Goal: Transaction & Acquisition: Purchase product/service

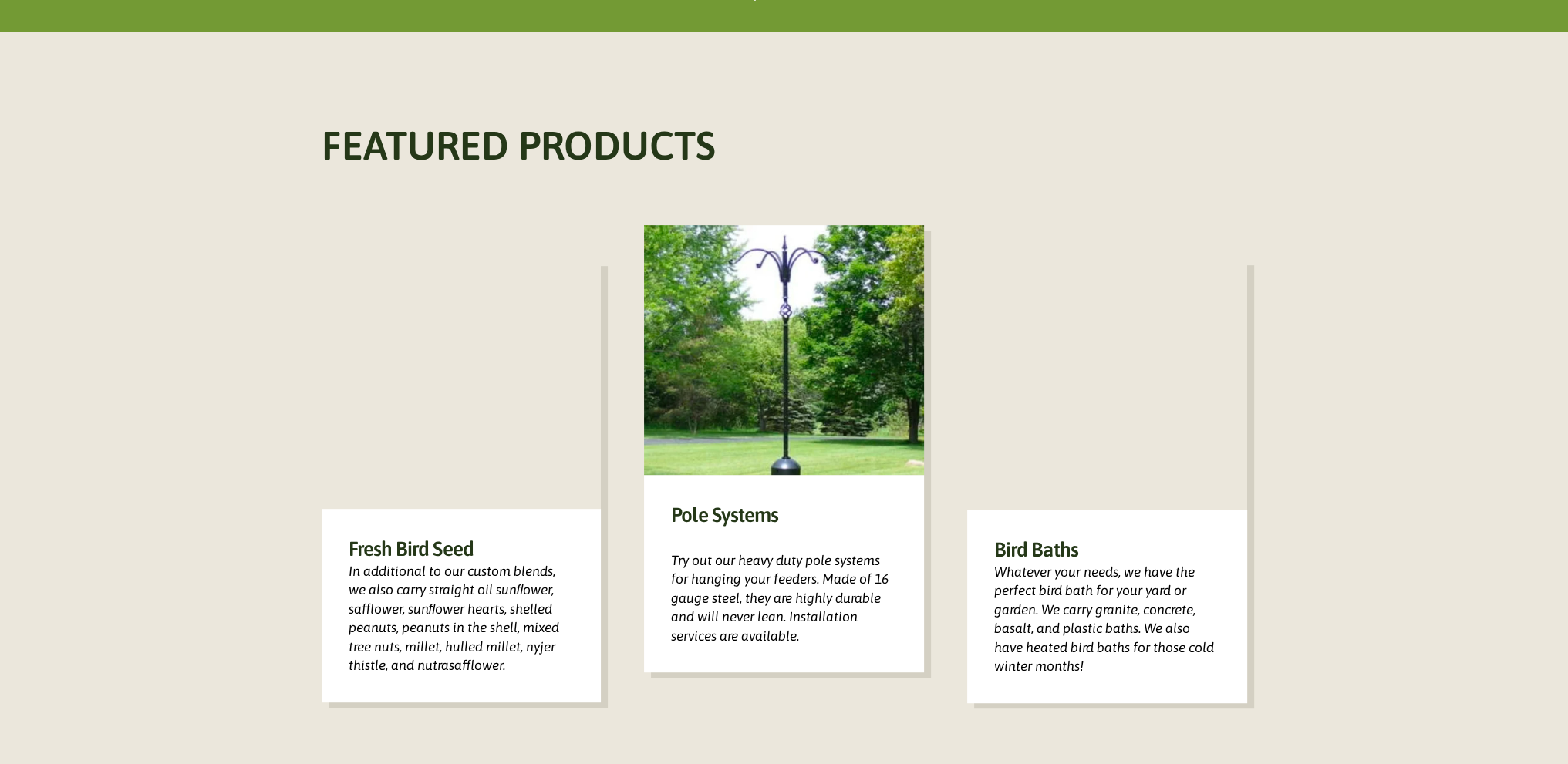
scroll to position [848, 0]
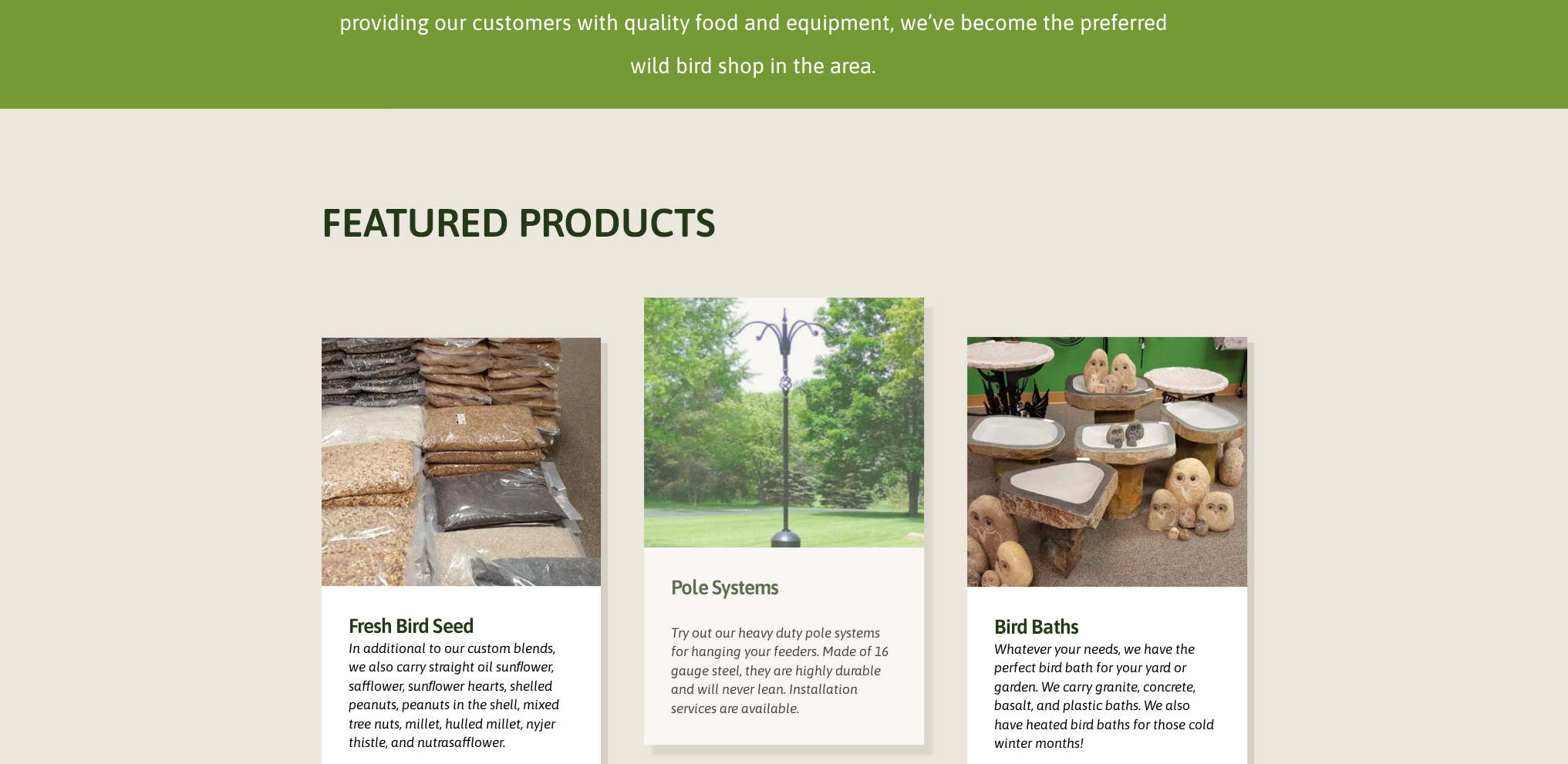
click at [710, 575] on h3 "Pole Systems" at bounding box center [784, 587] width 226 height 27
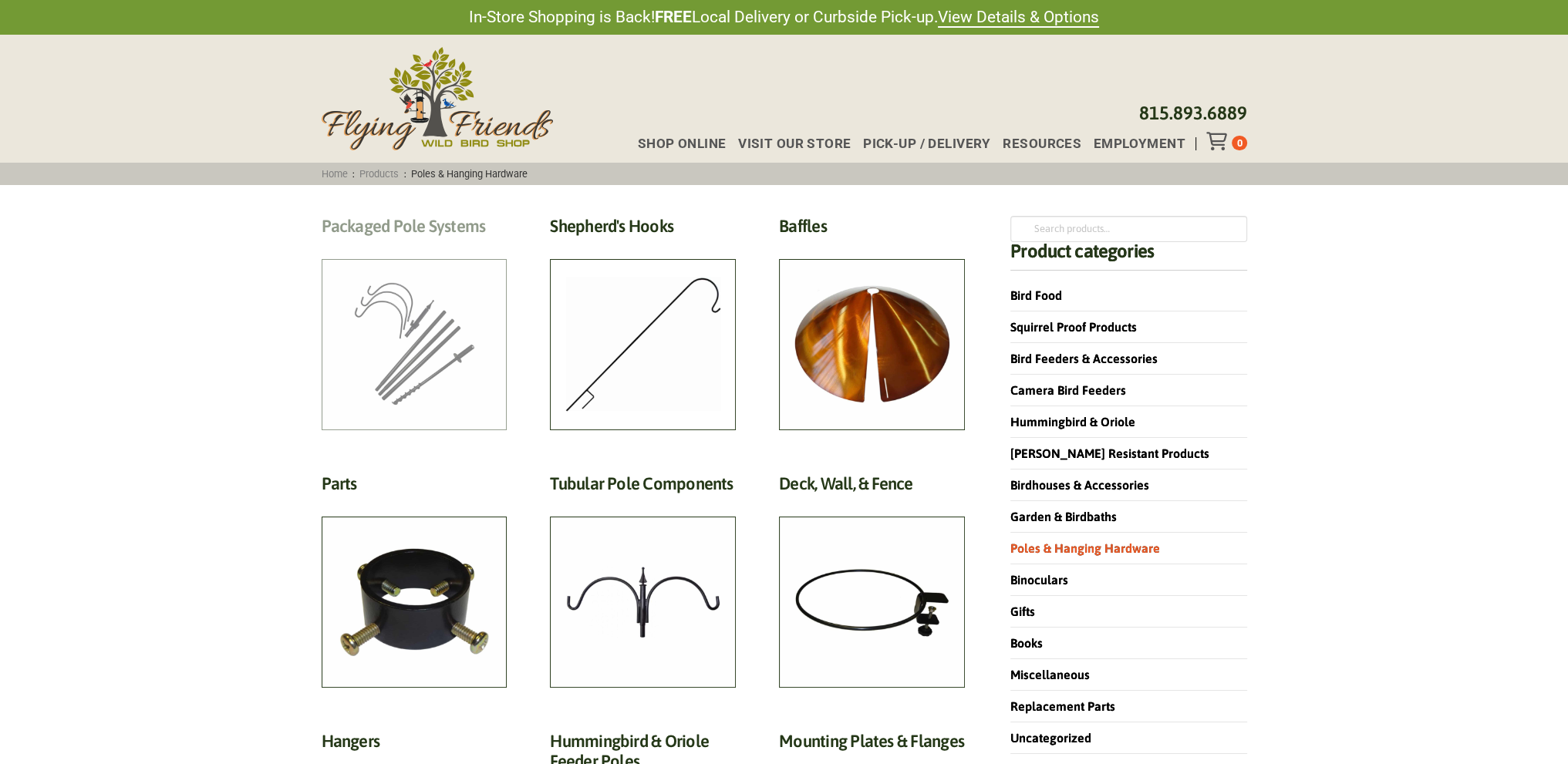
click at [380, 221] on h2 "Packaged Pole Systems (3)" at bounding box center [414, 230] width 186 height 28
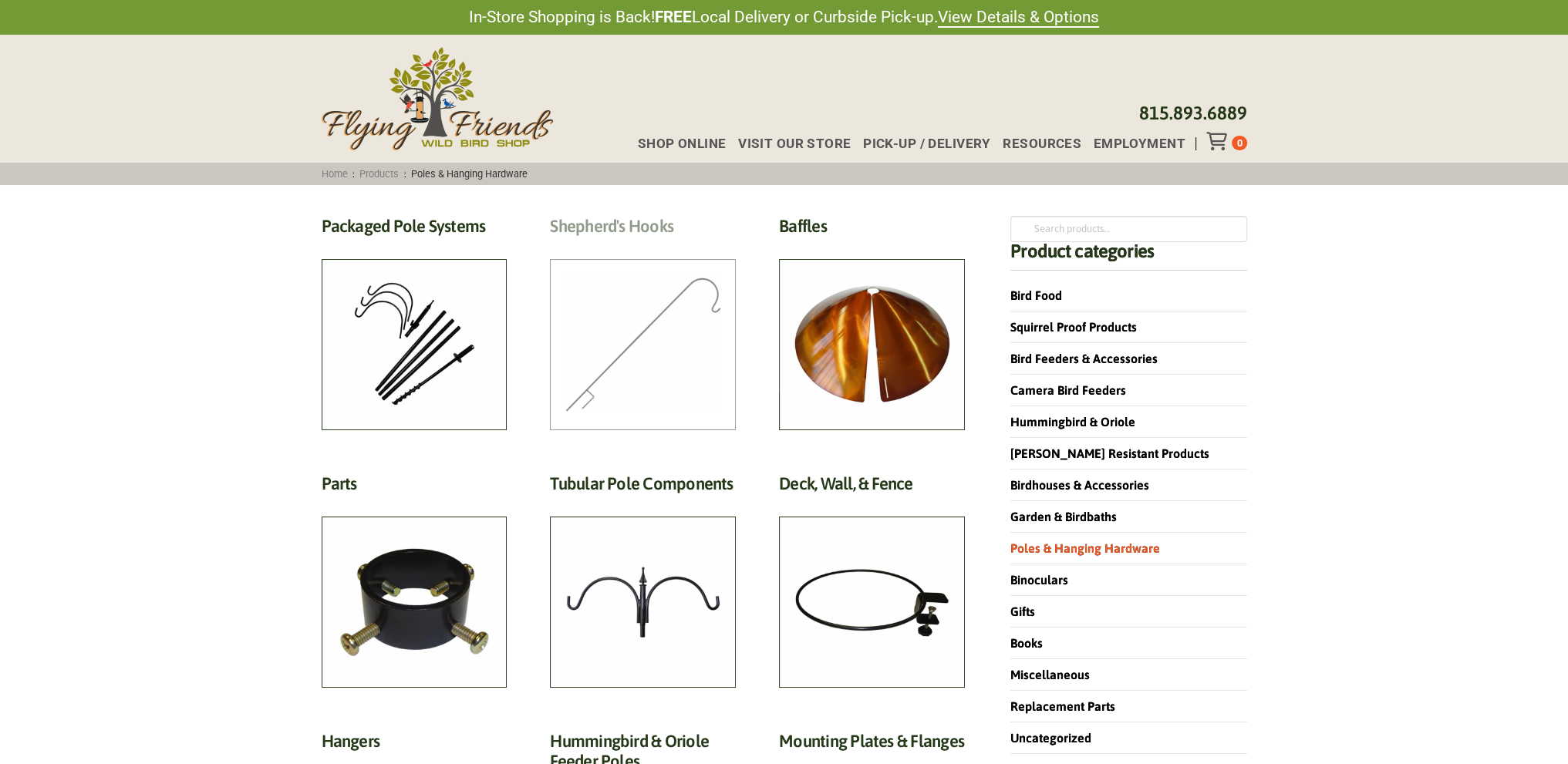
click at [620, 244] on h2 "Shepherd's Hooks (4)" at bounding box center [643, 230] width 186 height 28
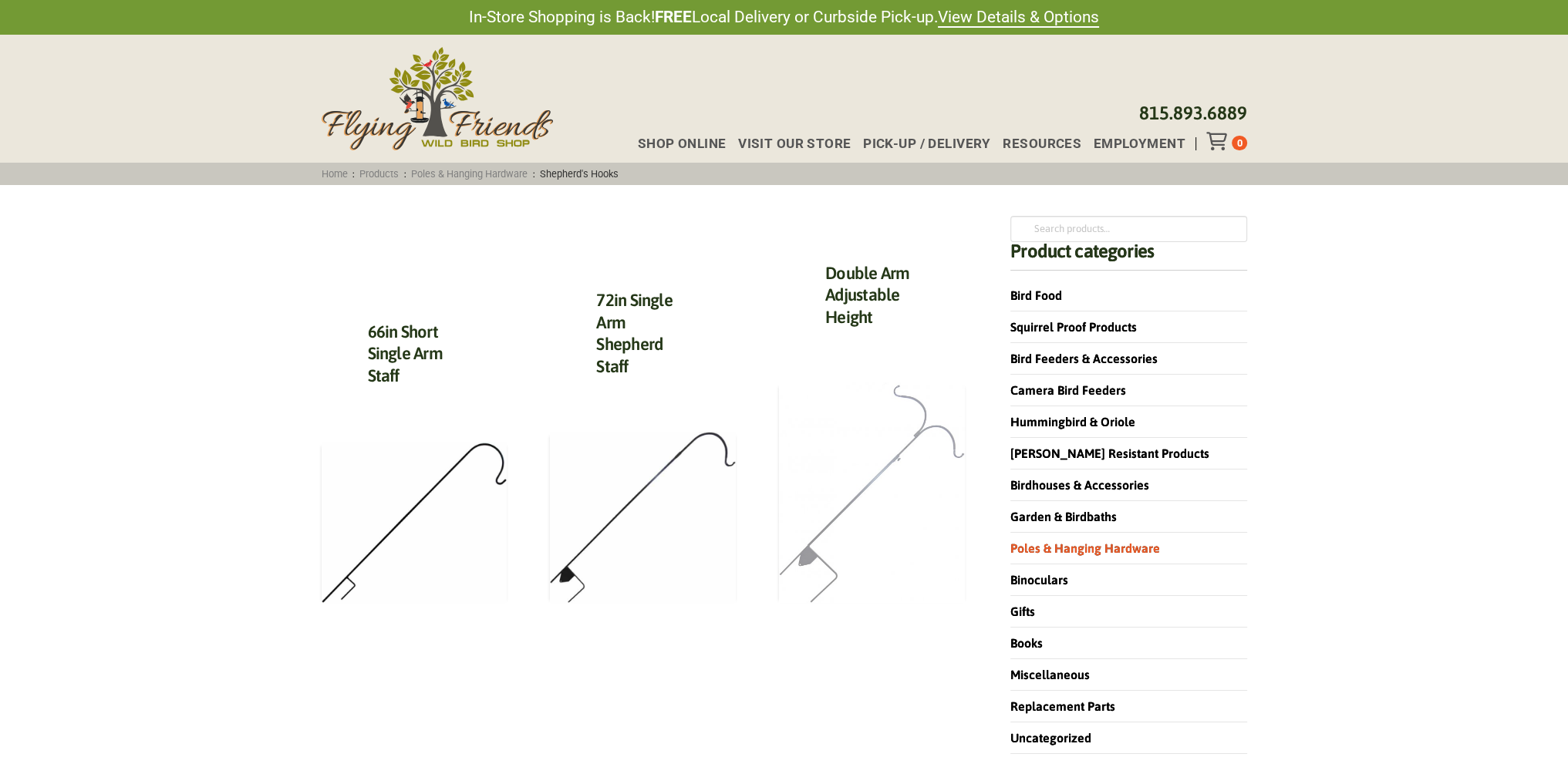
click at [814, 552] on img at bounding box center [871, 492] width 186 height 220
click at [1027, 329] on link "Squirrel Proof Products" at bounding box center [1076, 327] width 133 height 14
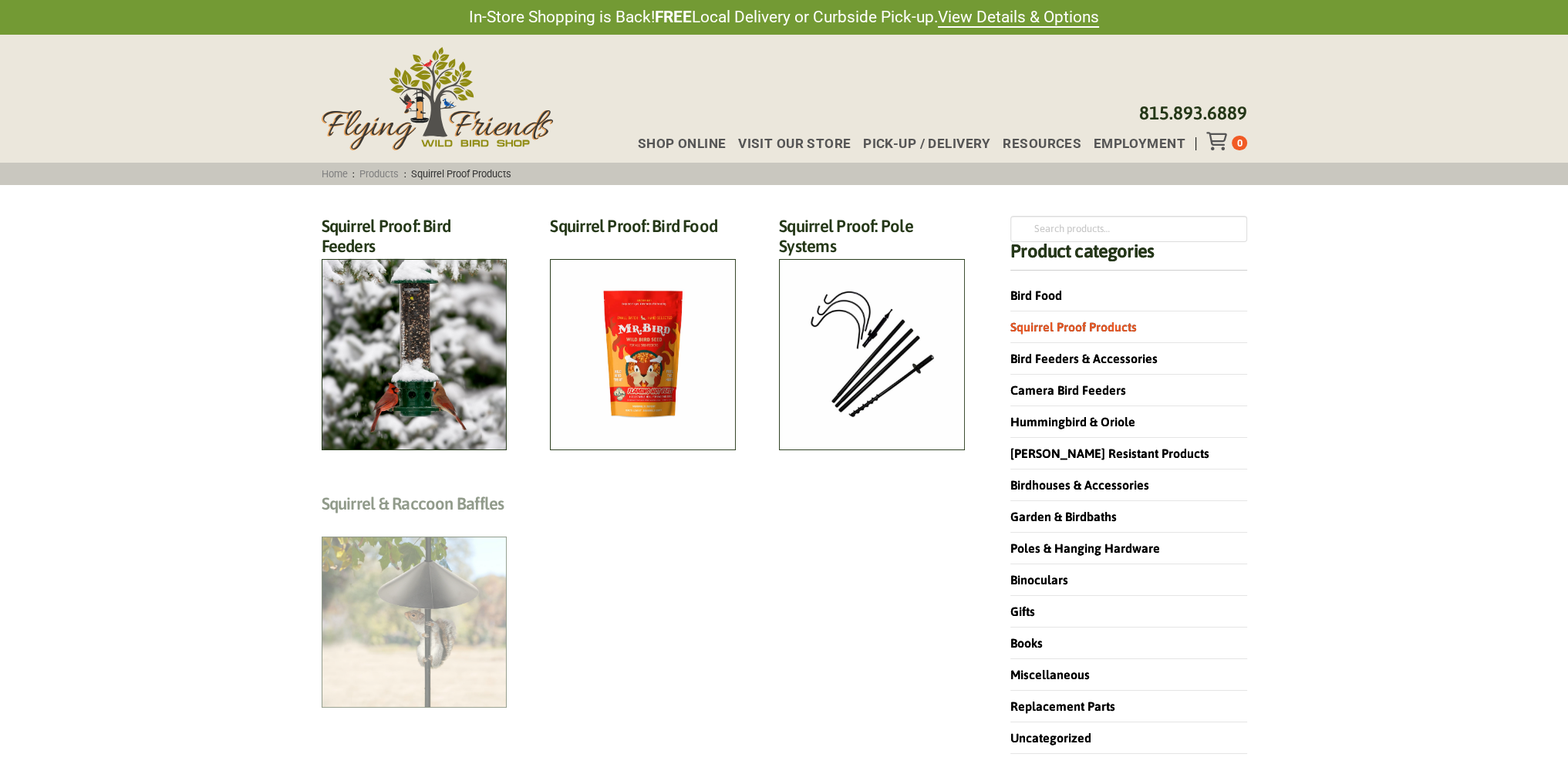
click at [414, 522] on h2 "Squirrel & Raccoon Baffles (12)" at bounding box center [414, 507] width 186 height 28
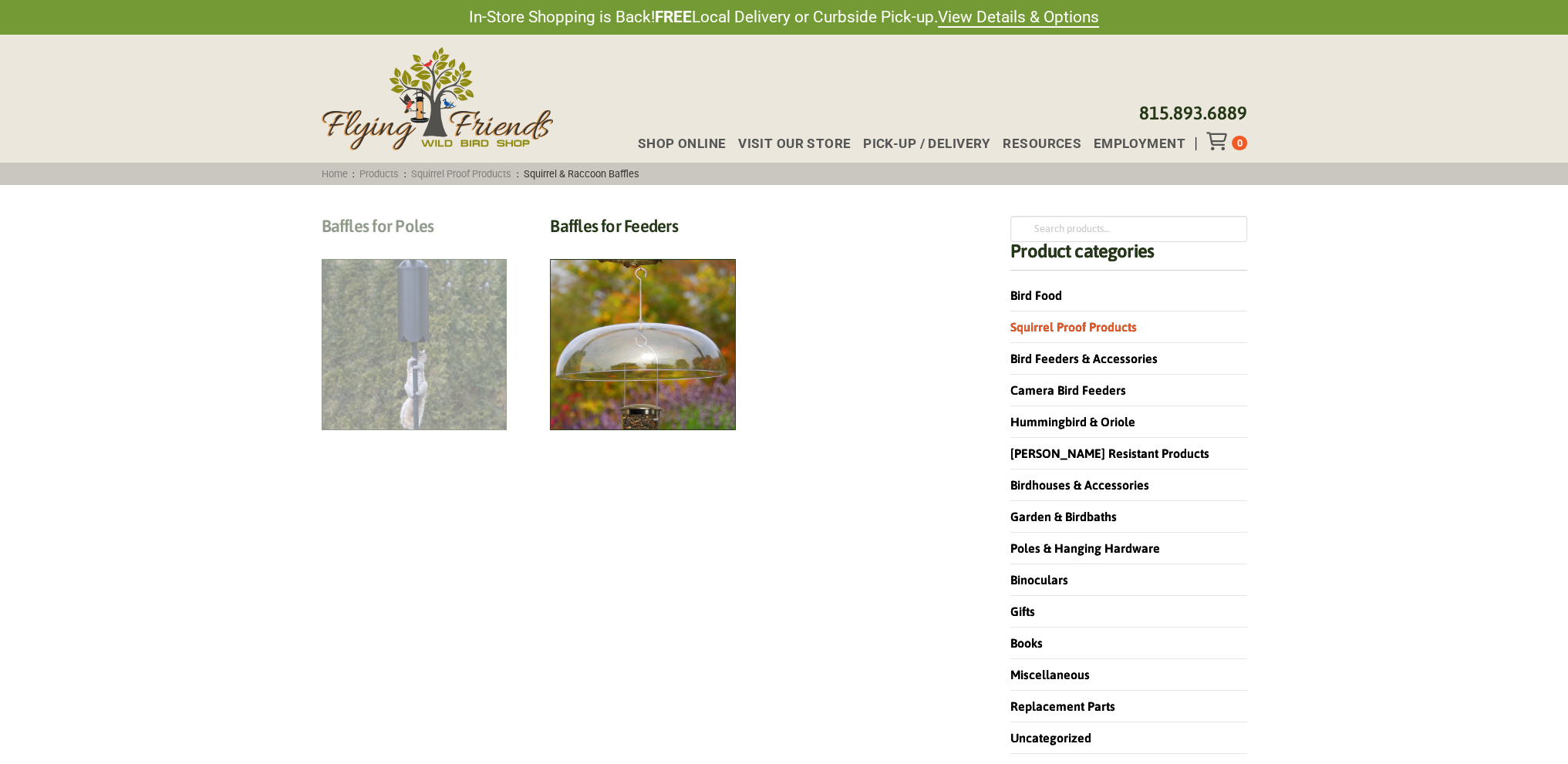
click at [381, 244] on h2 "Baffles for Poles (7)" at bounding box center [414, 230] width 186 height 28
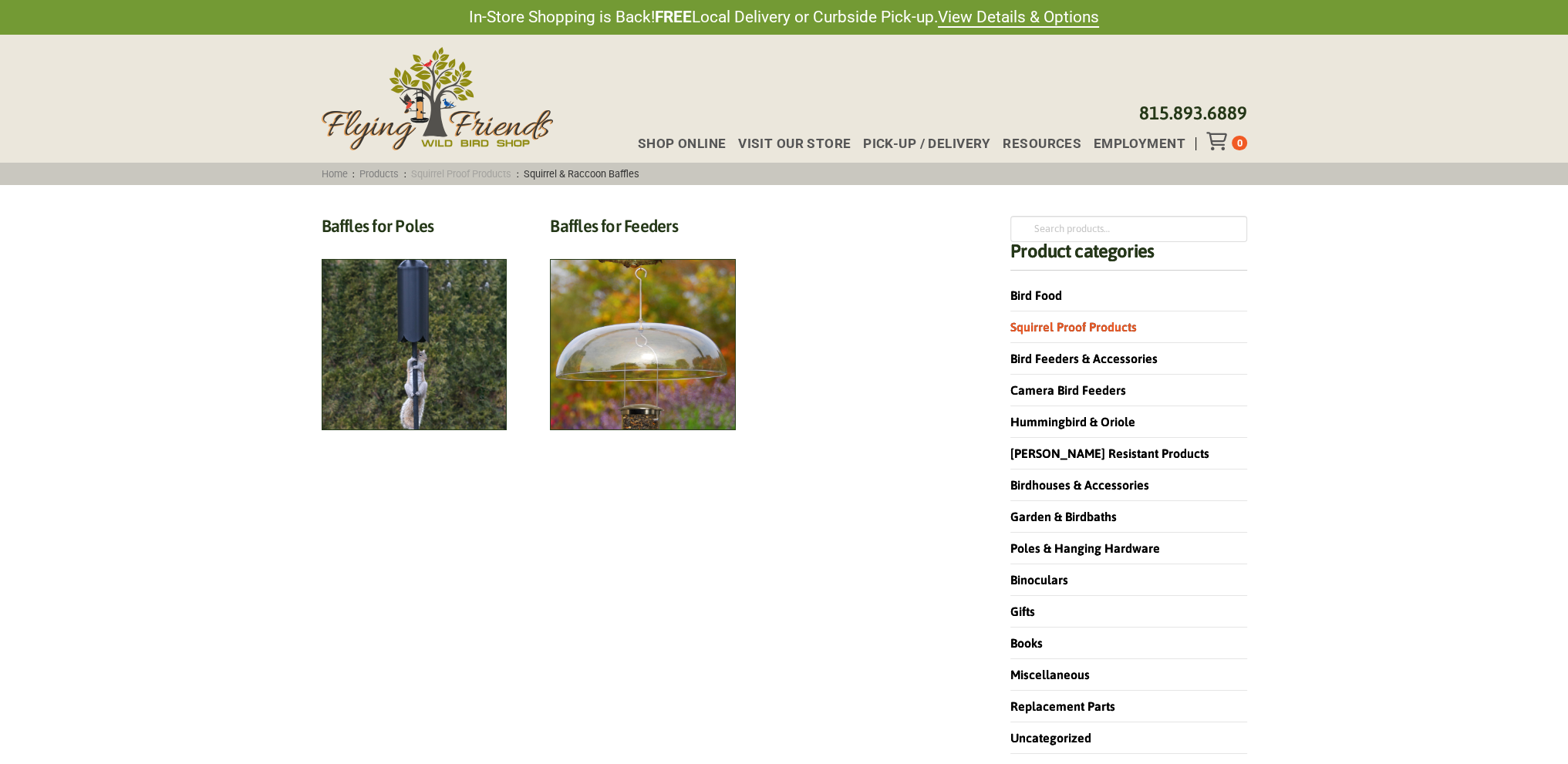
click at [468, 169] on link "Squirrel Proof Products" at bounding box center [461, 174] width 110 height 12
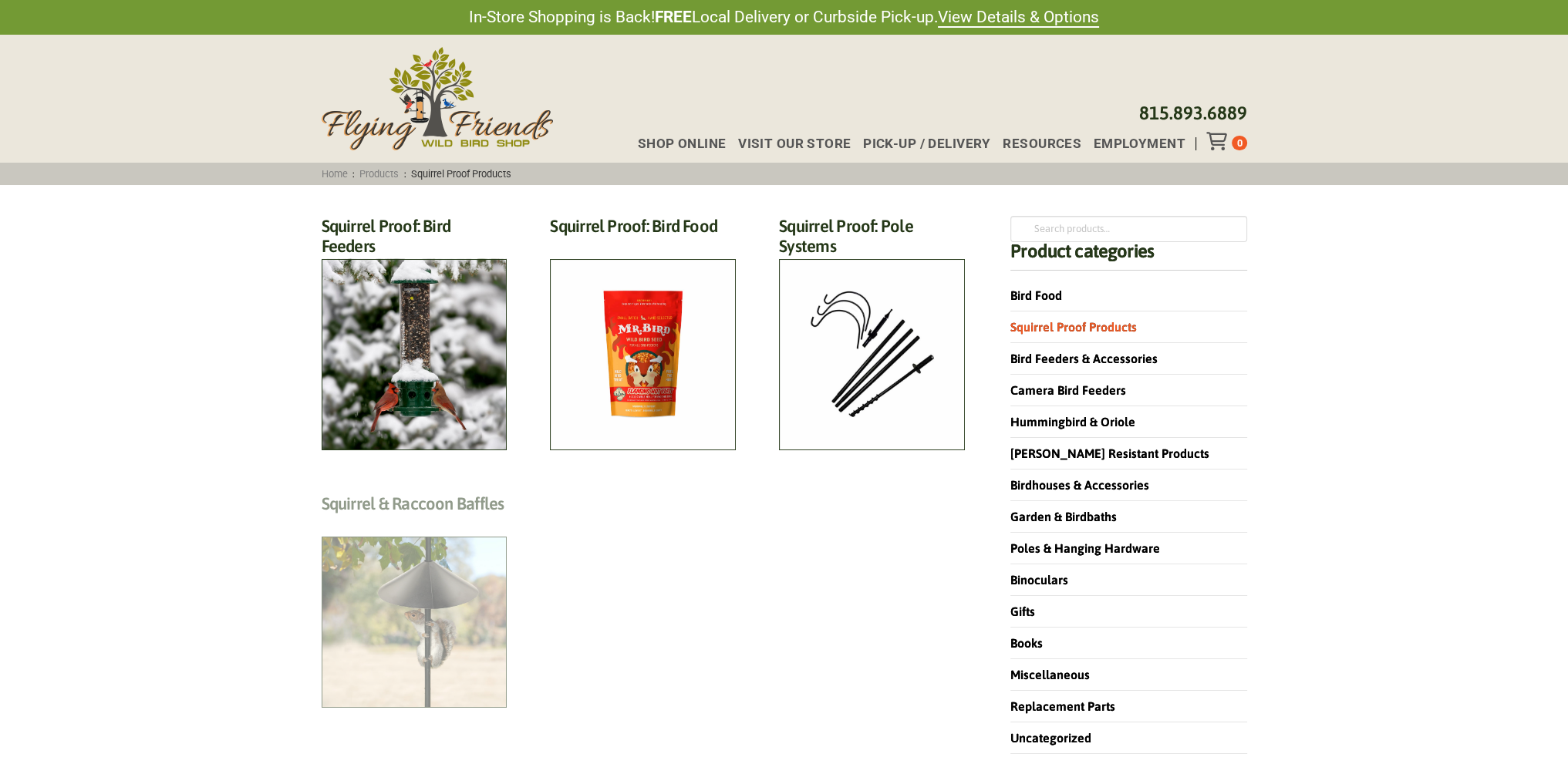
click at [430, 522] on h2 "Squirrel & Raccoon Baffles (12)" at bounding box center [414, 507] width 186 height 28
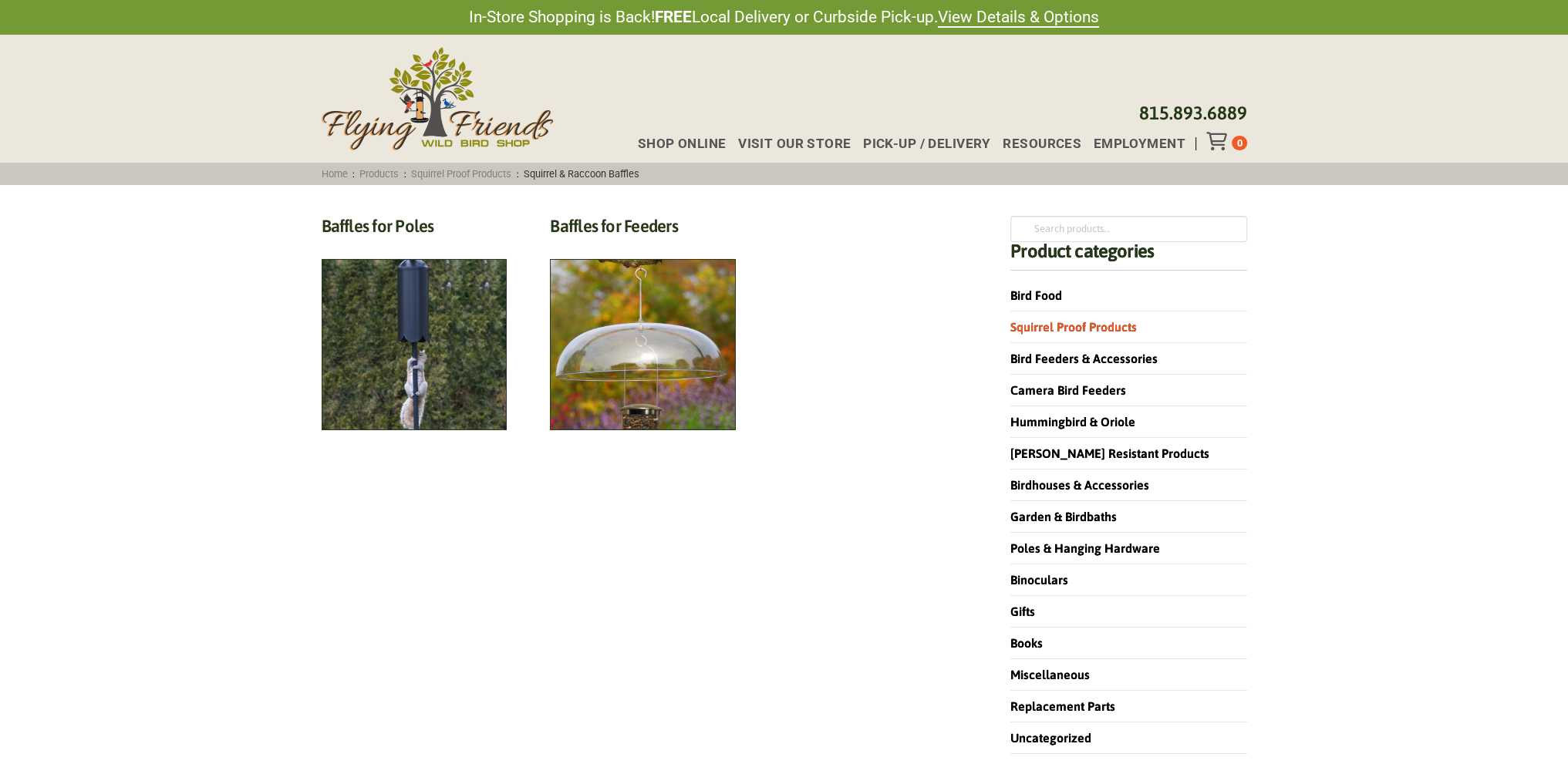
click at [395, 212] on div "In-Store Shopping is Back! FREE Local Delivery or Curbside Pick-up. View Detail…" at bounding box center [784, 740] width 1568 height 1481
click at [468, 163] on div "Home : Products : Squirrel Proof Products : Squirrel & Raccoon Baffles" at bounding box center [686, 174] width 741 height 22
click at [468, 178] on link "Squirrel Proof Products" at bounding box center [461, 174] width 110 height 12
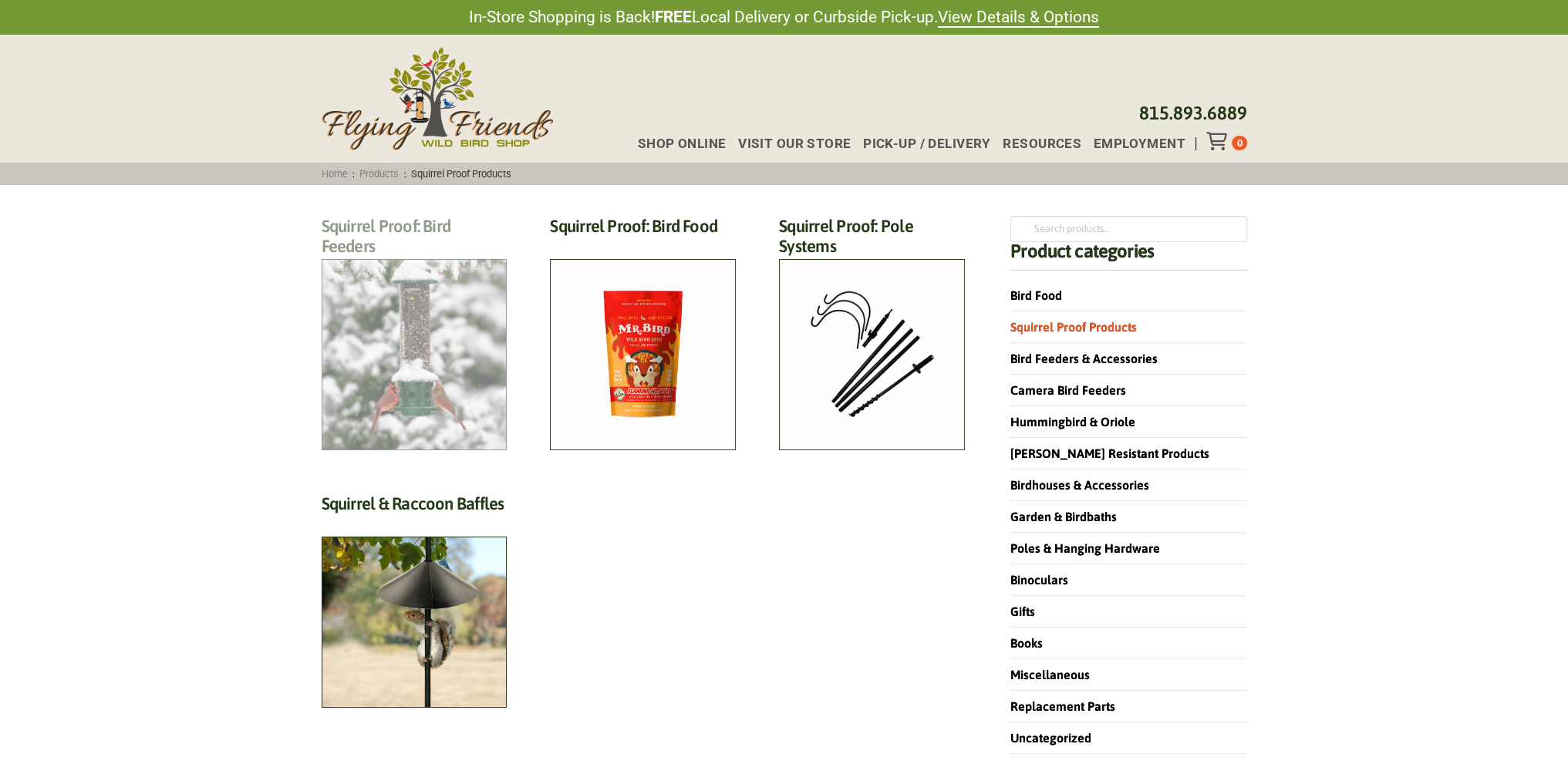
click at [414, 265] on h2 "Squirrel Proof: Bird Feeders (12)" at bounding box center [414, 241] width 186 height 49
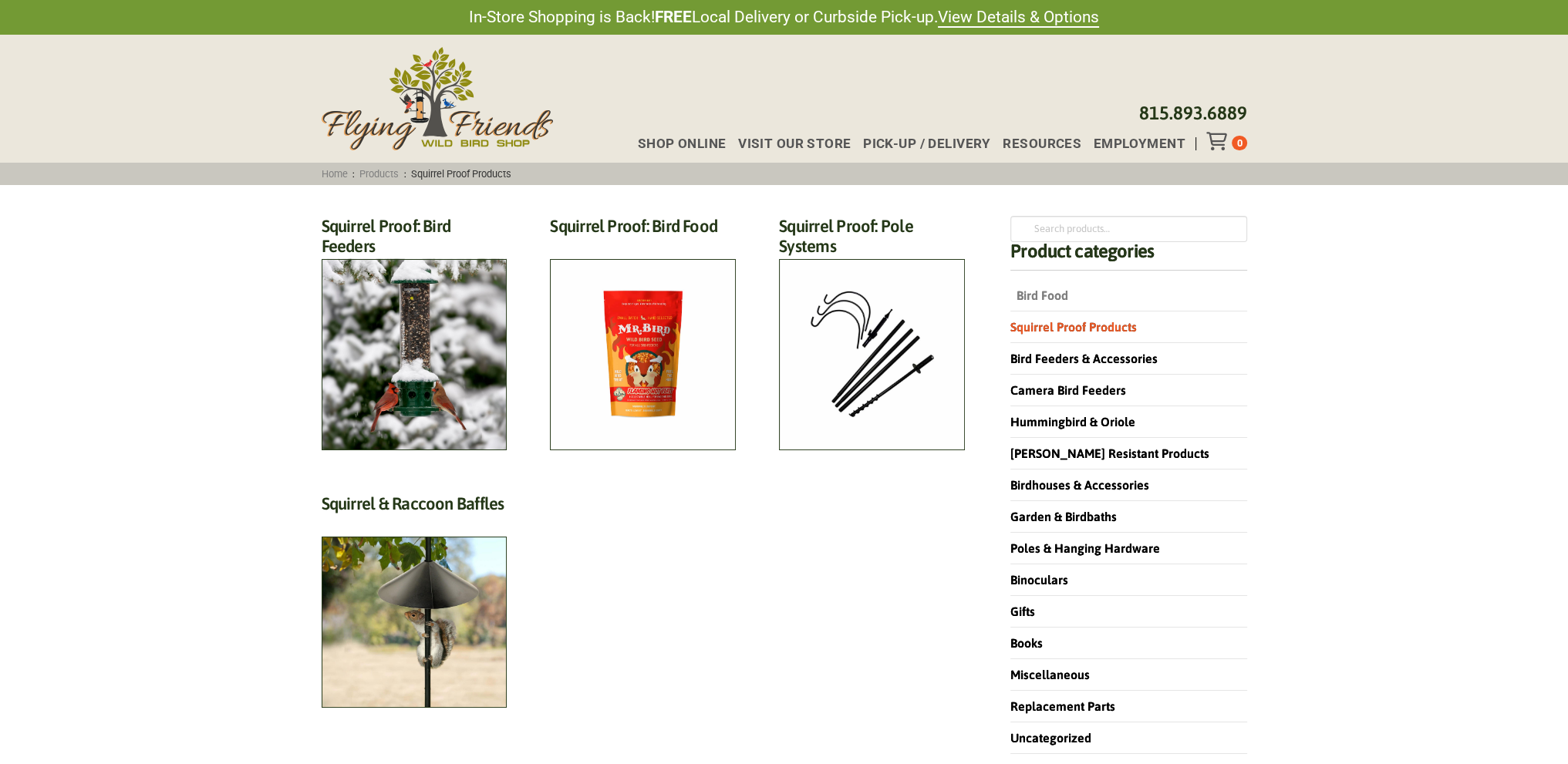
click at [1043, 296] on link "Bird Food" at bounding box center [1039, 295] width 58 height 14
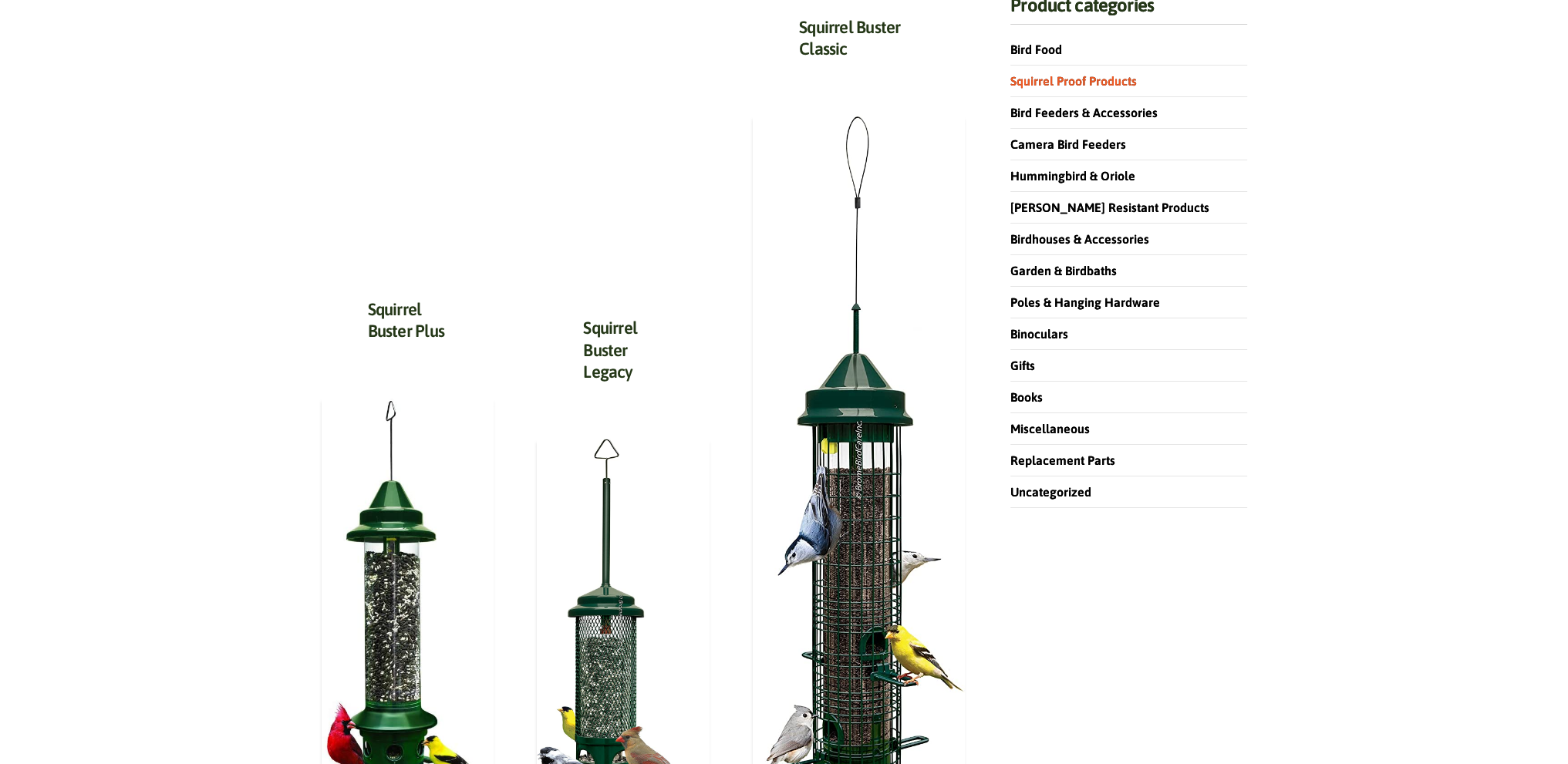
scroll to position [231, 0]
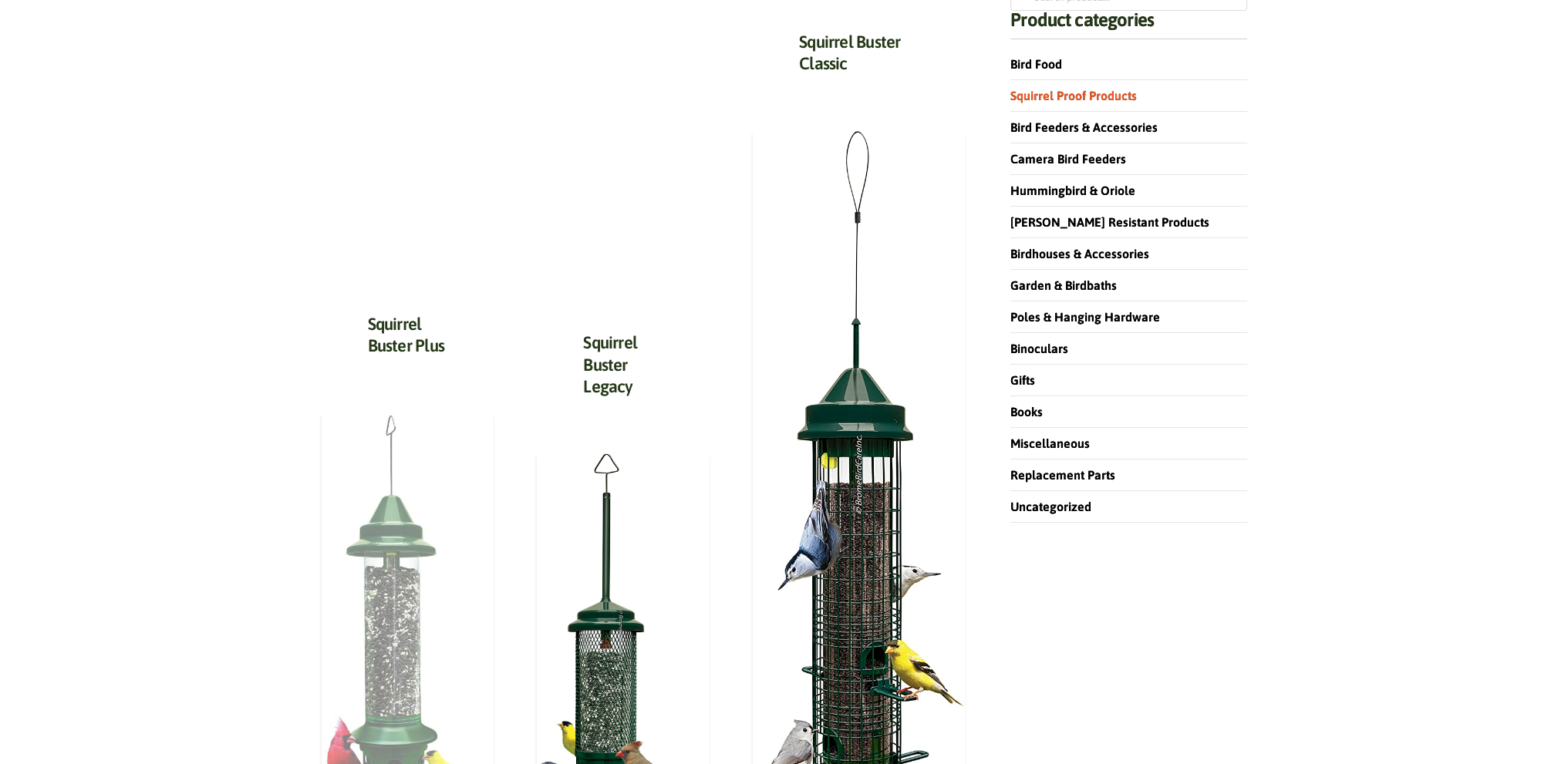
click at [417, 487] on img at bounding box center [407, 613] width 173 height 404
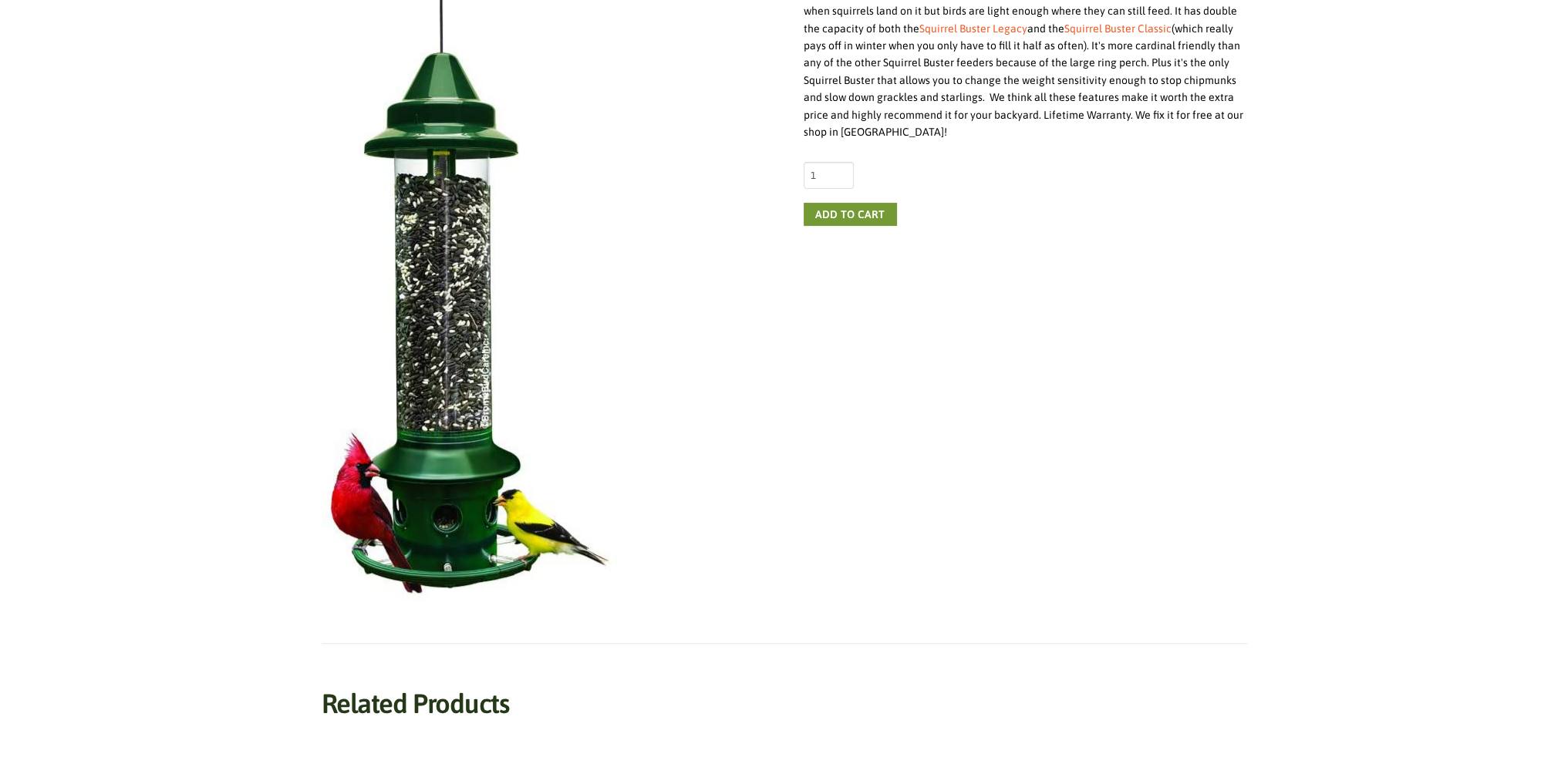
scroll to position [385, 0]
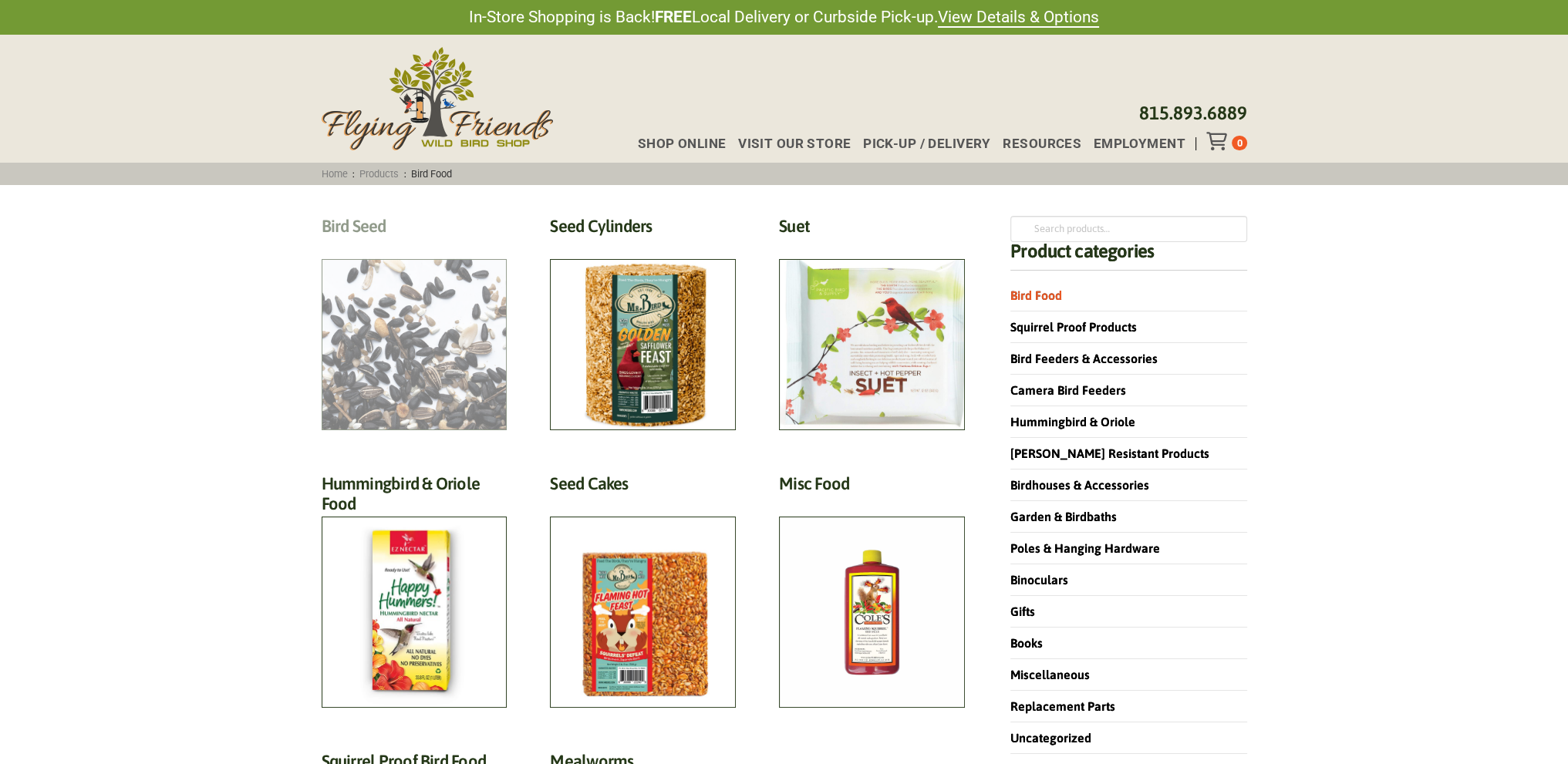
click at [440, 244] on h2 "Bird Seed (30)" at bounding box center [414, 230] width 186 height 28
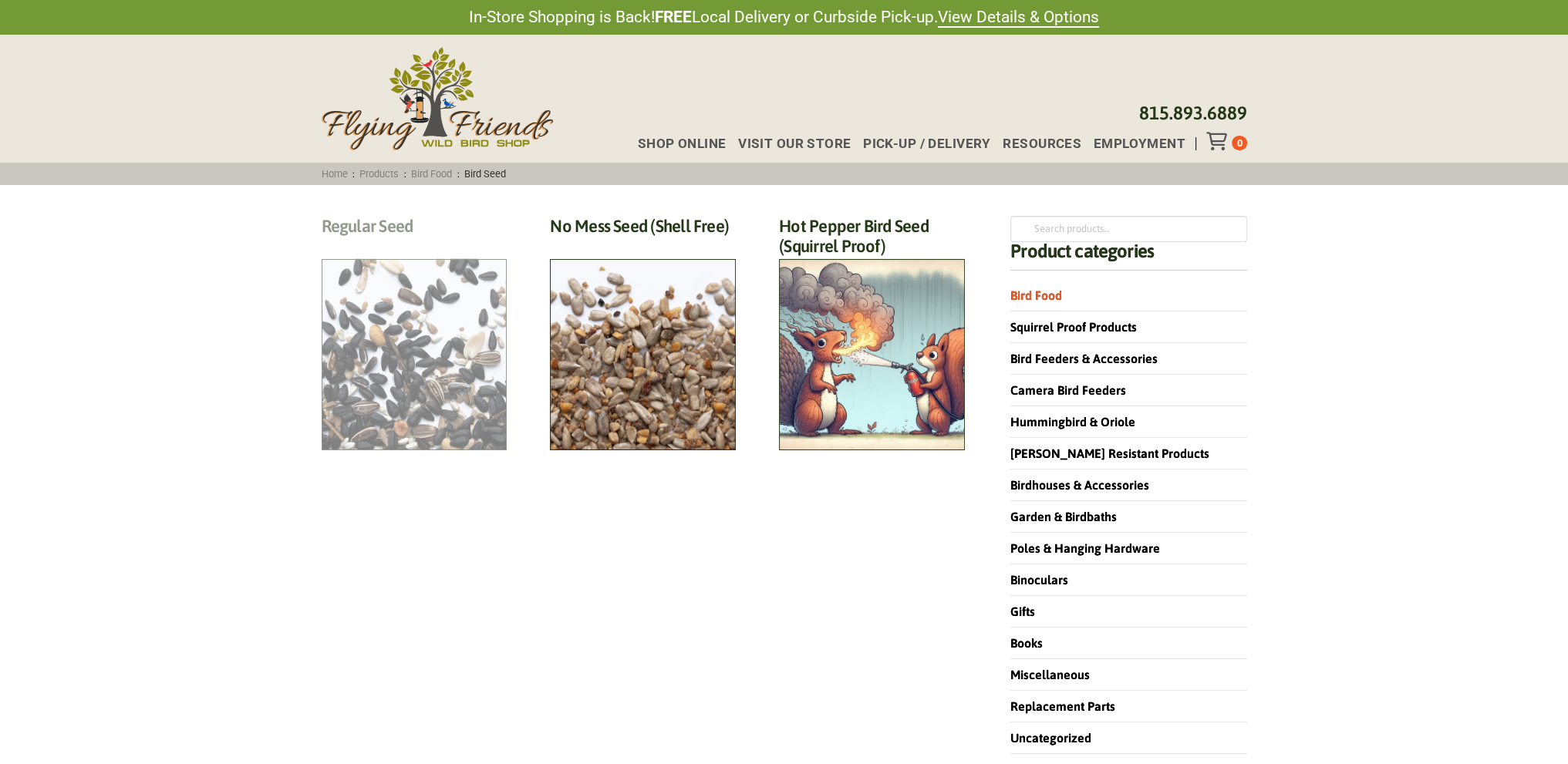
click at [440, 244] on h2 "Regular Seed (18)" at bounding box center [414, 230] width 186 height 28
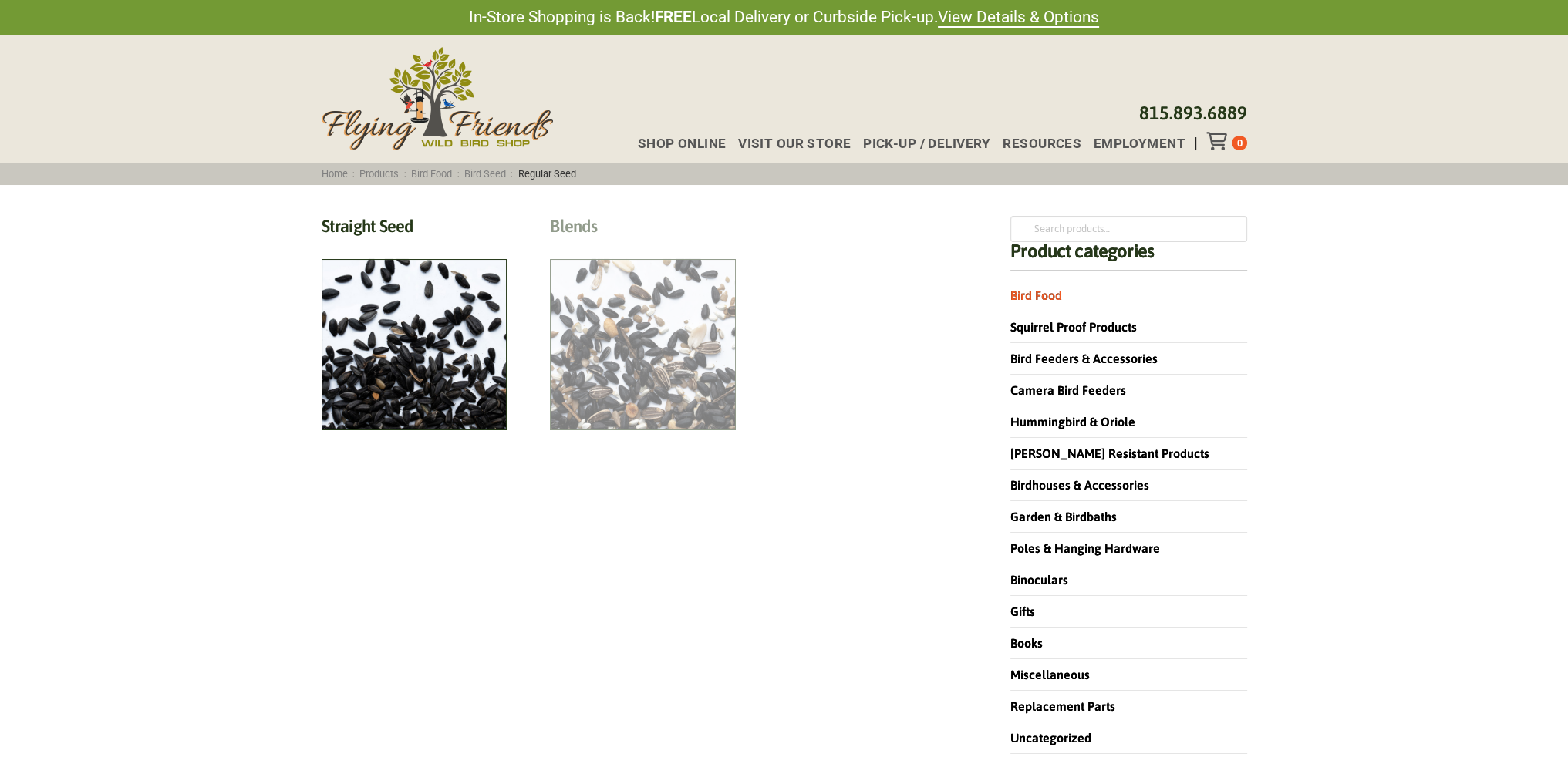
click at [678, 244] on h2 "Blends (6)" at bounding box center [643, 230] width 186 height 28
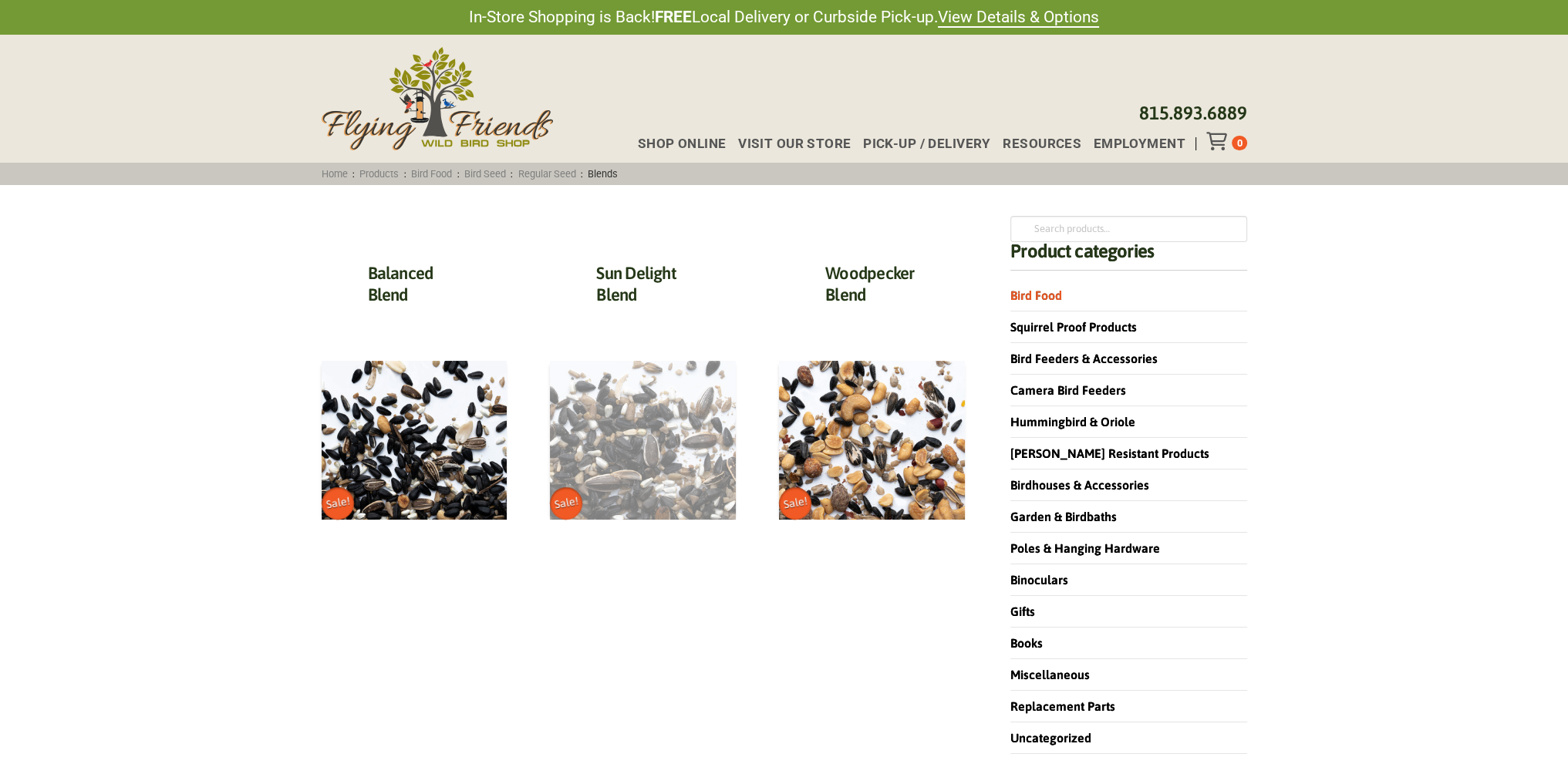
click at [640, 474] on img at bounding box center [643, 440] width 186 height 159
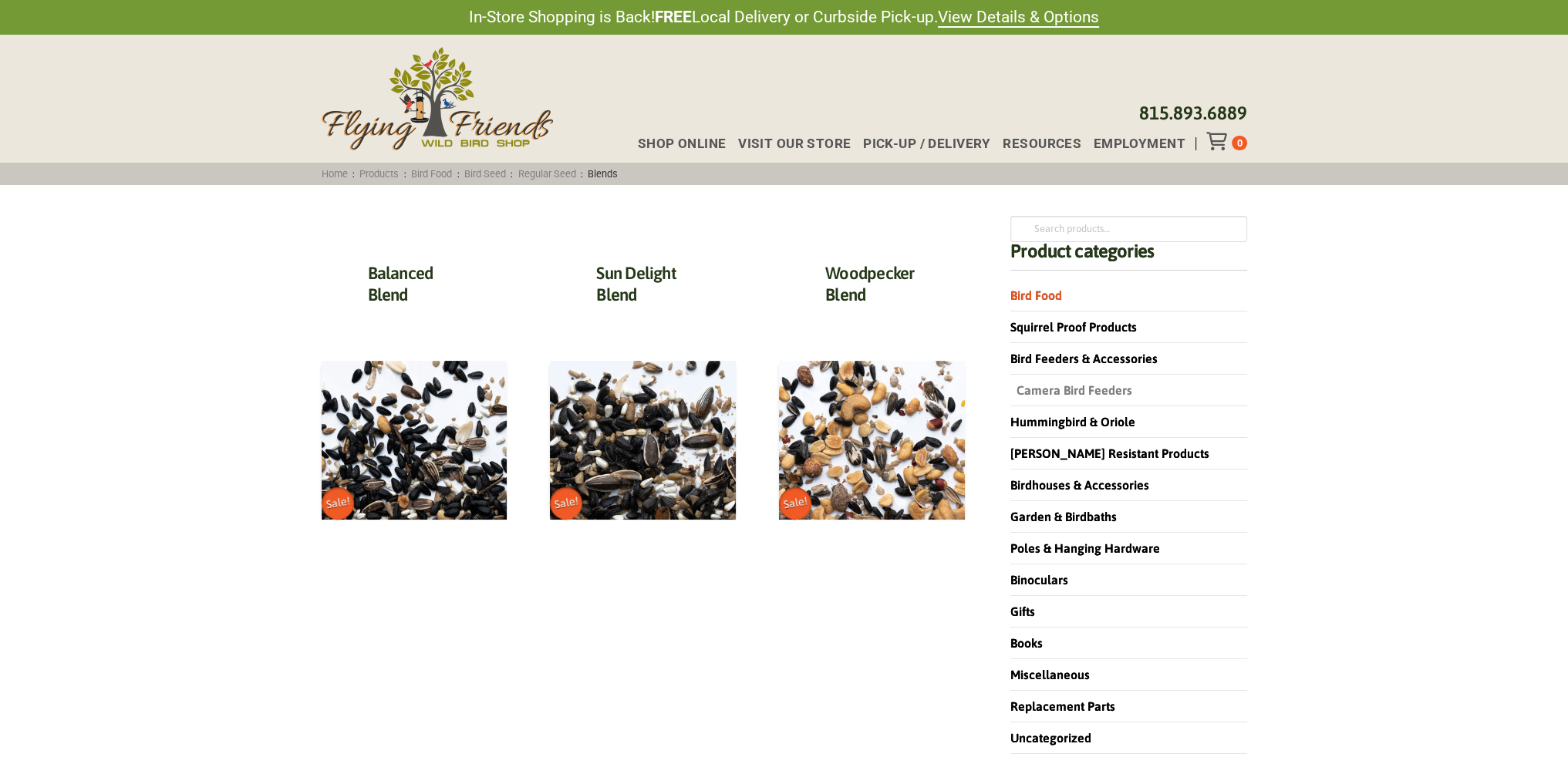
click at [1086, 387] on link "Camera Bird Feeders" at bounding box center [1071, 390] width 122 height 14
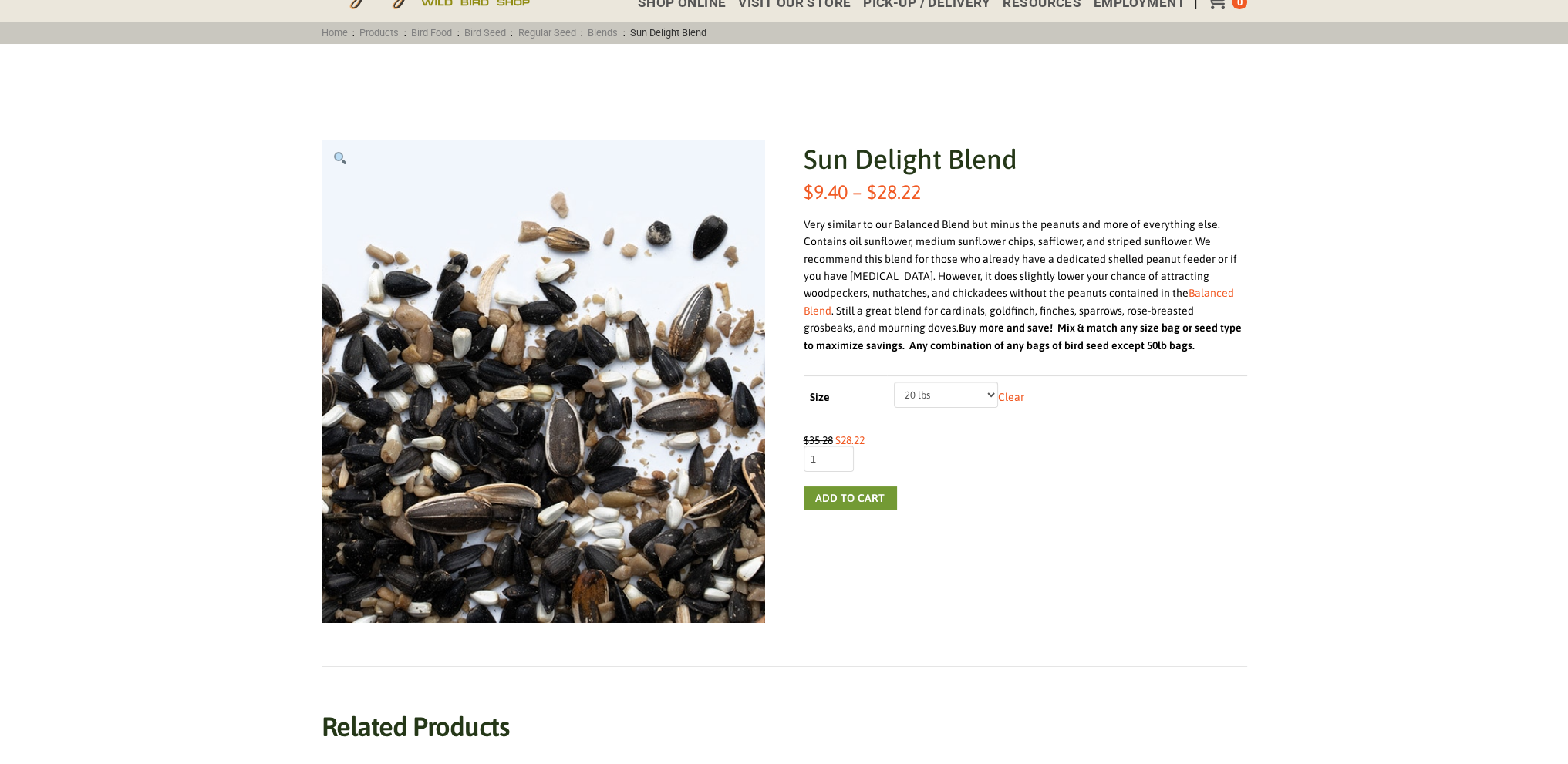
scroll to position [155, 0]
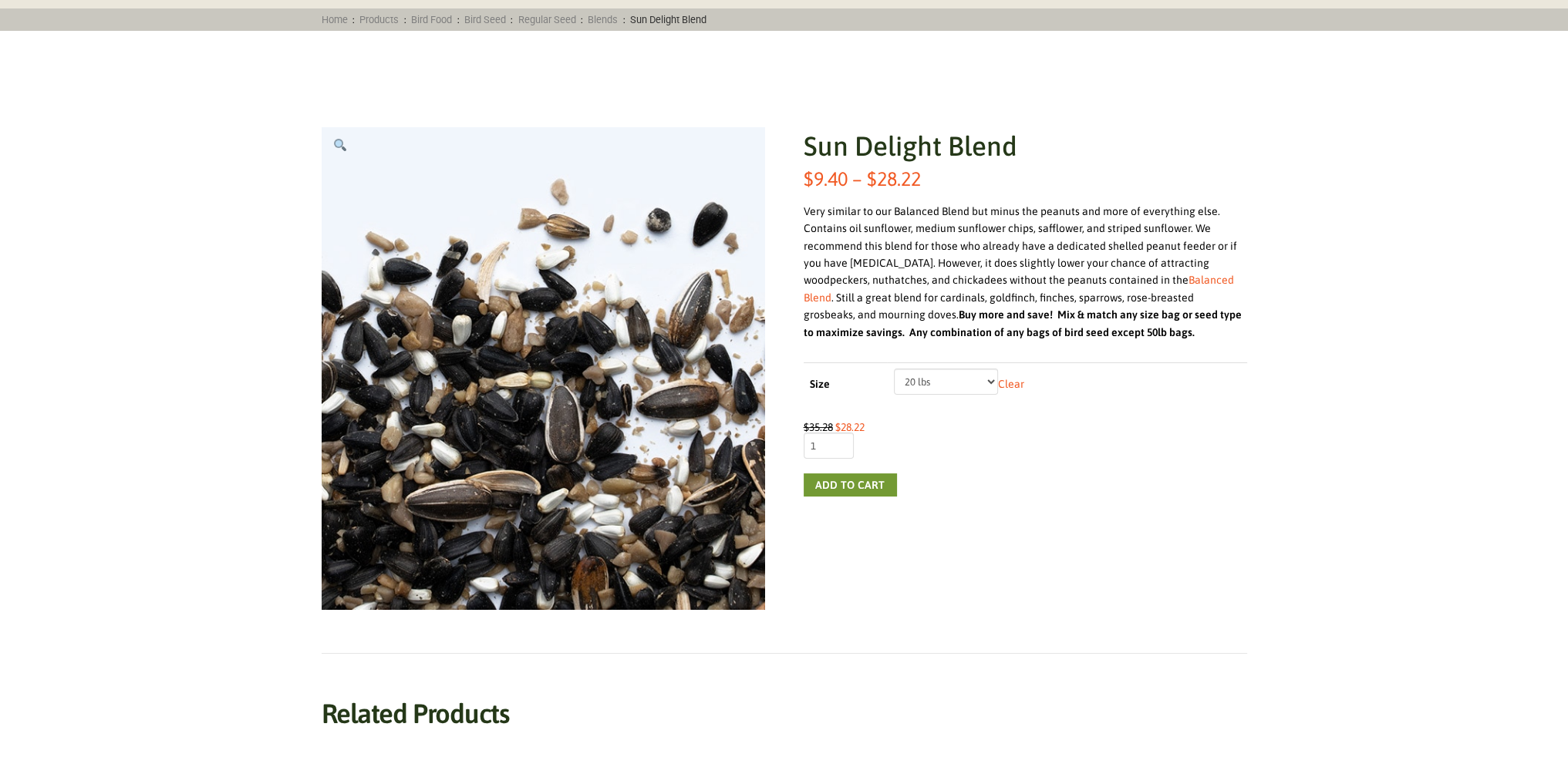
click at [964, 382] on select "Choose an option 5 lbs 10 lbs 20 lbs" at bounding box center [946, 382] width 104 height 27
click at [1312, 719] on div "Sun Delight Blend $ 9.40 – $ 28.22 Price range: $9.40 through $28.22 Very simil…" at bounding box center [784, 652] width 1476 height 1151
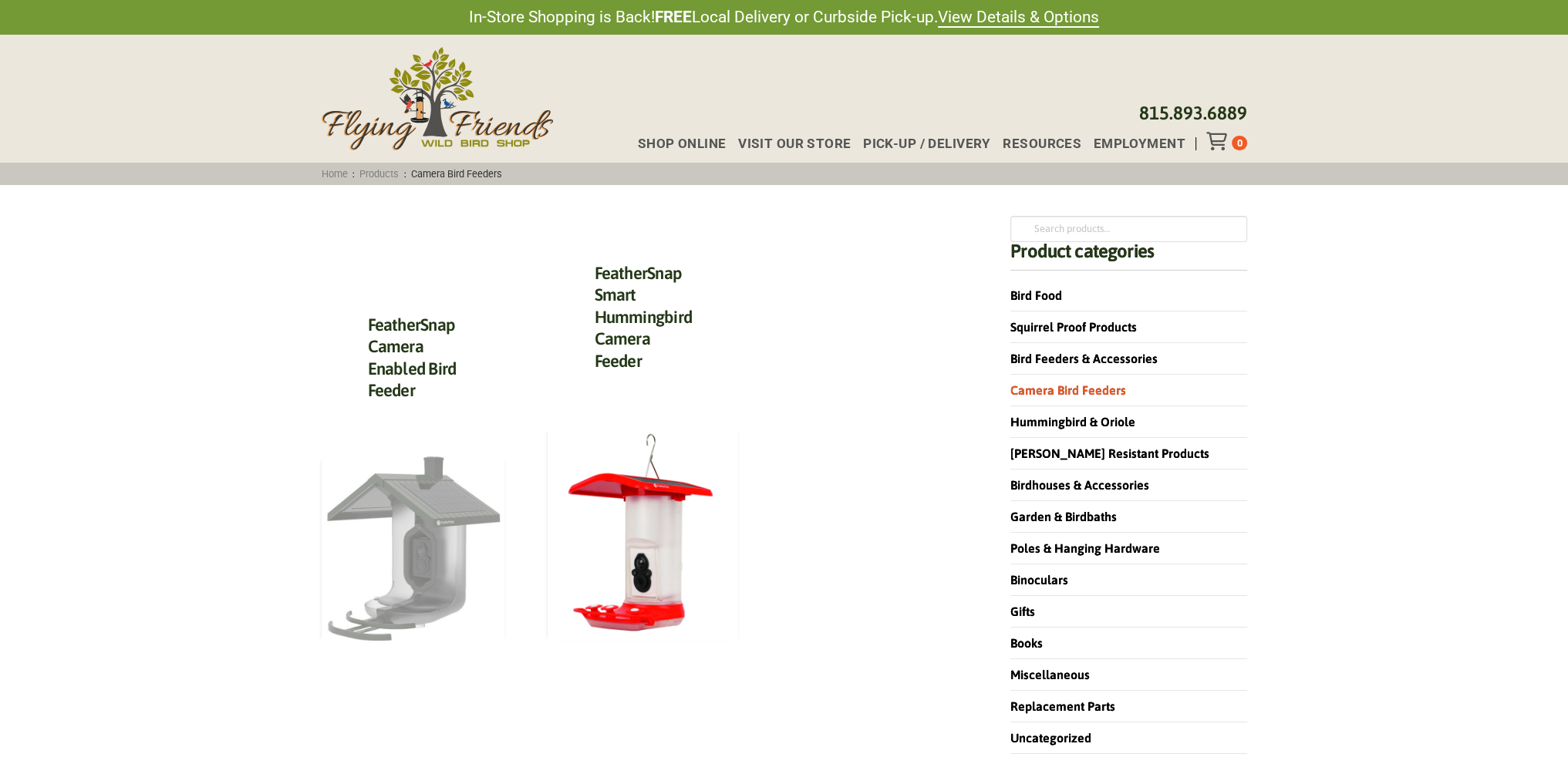
click at [381, 606] on img at bounding box center [413, 548] width 184 height 184
